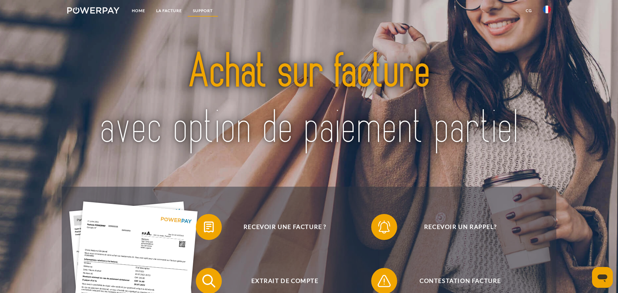
click at [200, 10] on link "Support" at bounding box center [202, 11] width 31 height 12
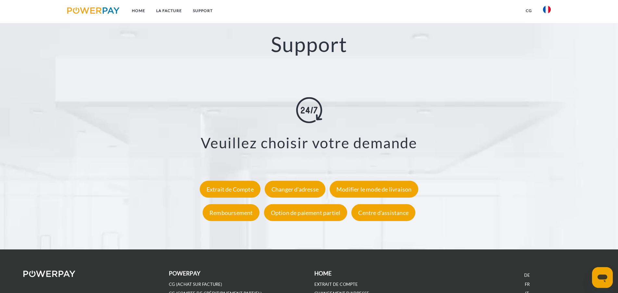
scroll to position [1138, 0]
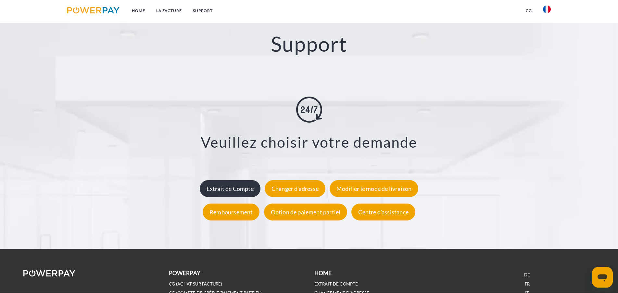
click at [233, 192] on div "Extrait de Compte" at bounding box center [230, 188] width 61 height 17
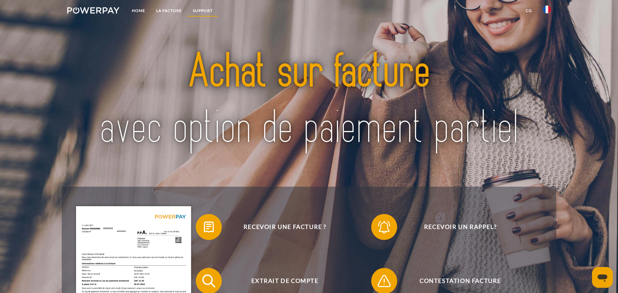
click at [203, 8] on link "Support" at bounding box center [202, 11] width 31 height 12
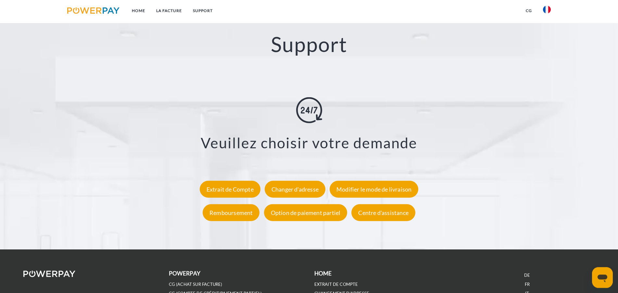
scroll to position [1138, 0]
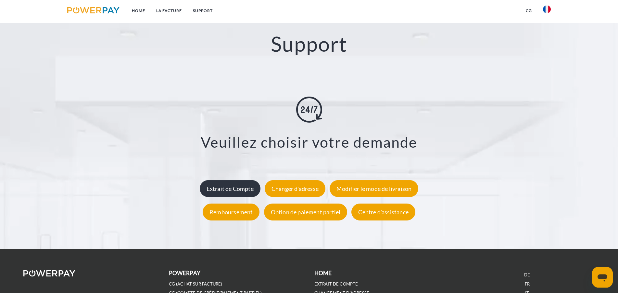
click at [247, 187] on div "Extrait de Compte" at bounding box center [230, 188] width 61 height 17
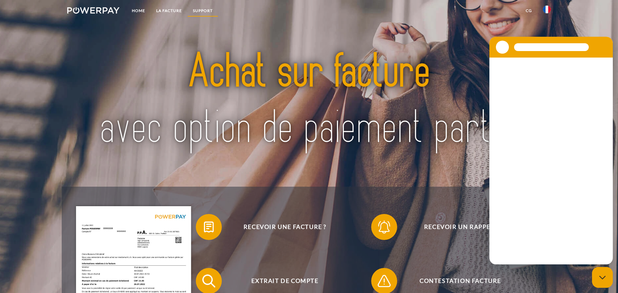
click at [203, 11] on link "Support" at bounding box center [202, 11] width 31 height 12
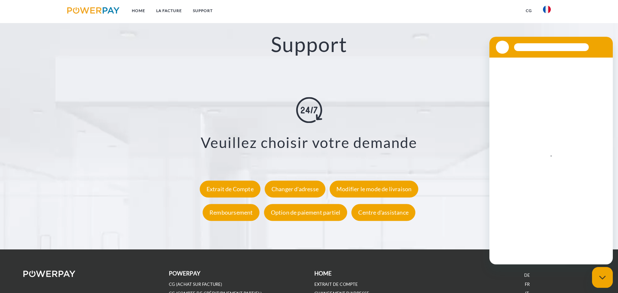
scroll to position [1138, 0]
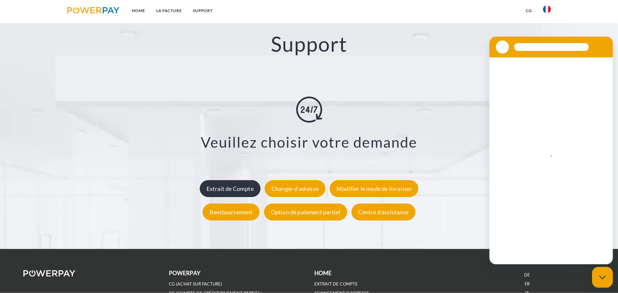
click at [212, 189] on div "Extrait de Compte" at bounding box center [230, 188] width 61 height 17
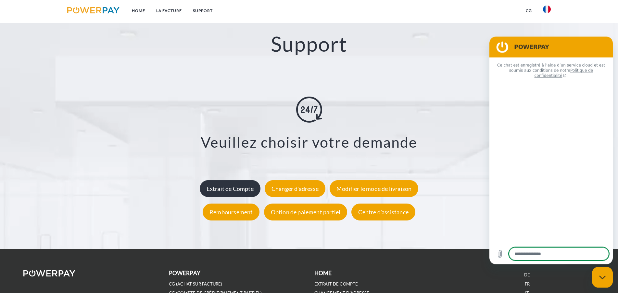
type textarea "*"
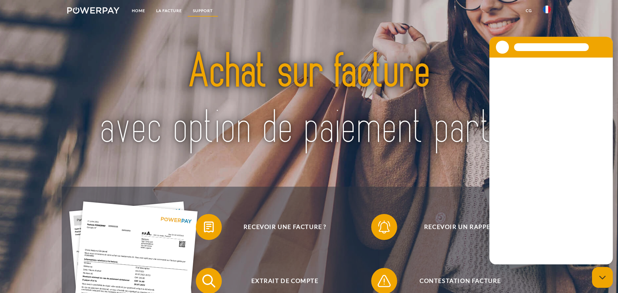
click at [202, 10] on link "Support" at bounding box center [202, 11] width 31 height 12
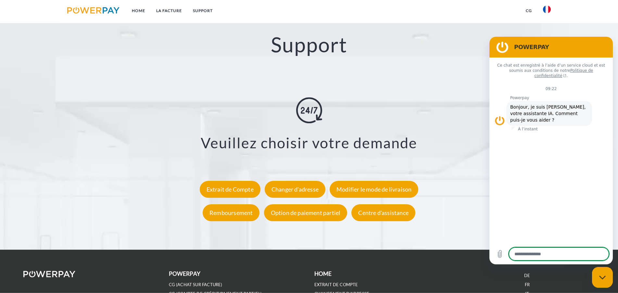
scroll to position [1138, 0]
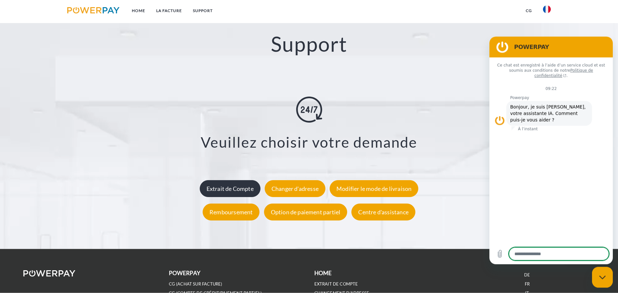
click at [218, 189] on div "Extrait de Compte" at bounding box center [230, 188] width 61 height 17
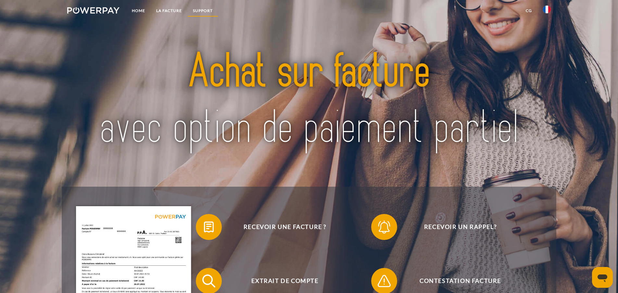
click at [201, 10] on link "Support" at bounding box center [202, 11] width 31 height 12
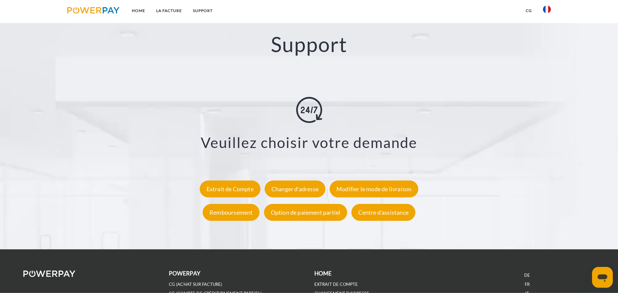
scroll to position [1138, 0]
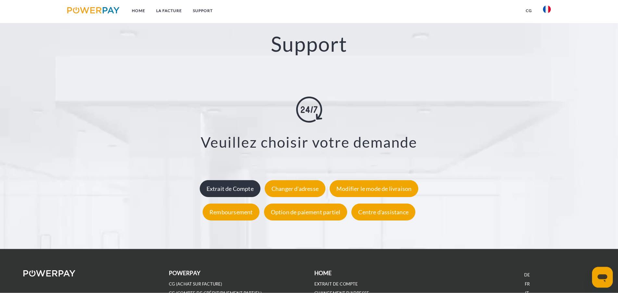
click at [223, 187] on div "Extrait de Compte" at bounding box center [230, 188] width 61 height 17
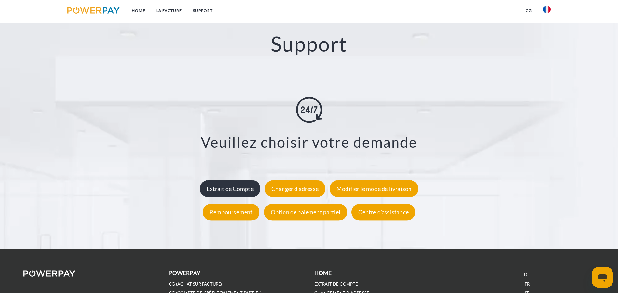
click at [213, 189] on div "Extrait de Compte" at bounding box center [230, 188] width 61 height 17
click at [220, 188] on div "Extrait de Compte" at bounding box center [230, 188] width 61 height 17
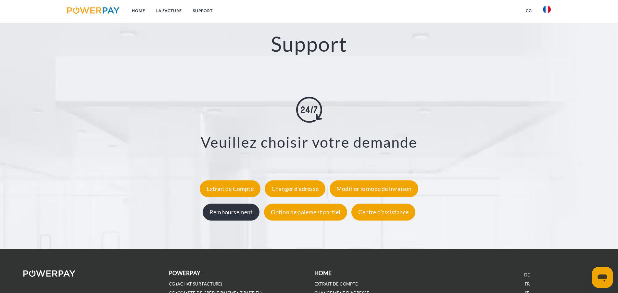
click at [227, 213] on div "Remboursement" at bounding box center [231, 212] width 57 height 17
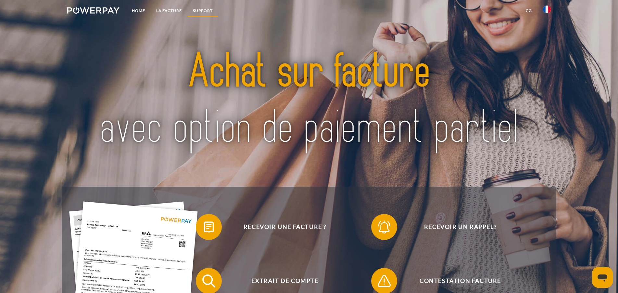
click at [208, 10] on link "Support" at bounding box center [202, 11] width 31 height 12
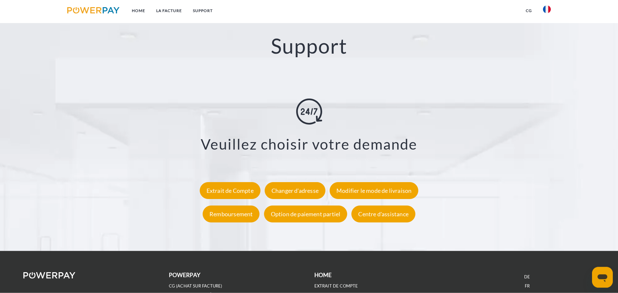
scroll to position [1138, 0]
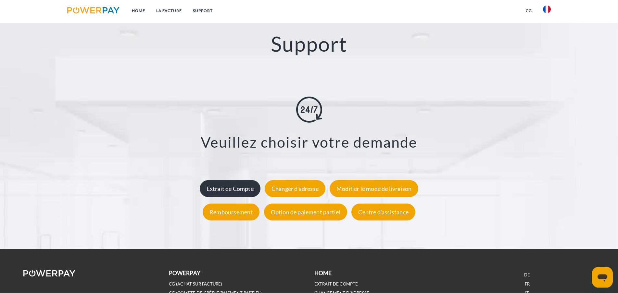
click at [243, 192] on div "Extrait de Compte" at bounding box center [230, 188] width 61 height 17
